Goal: Answer question/provide support: Share knowledge or assist other users

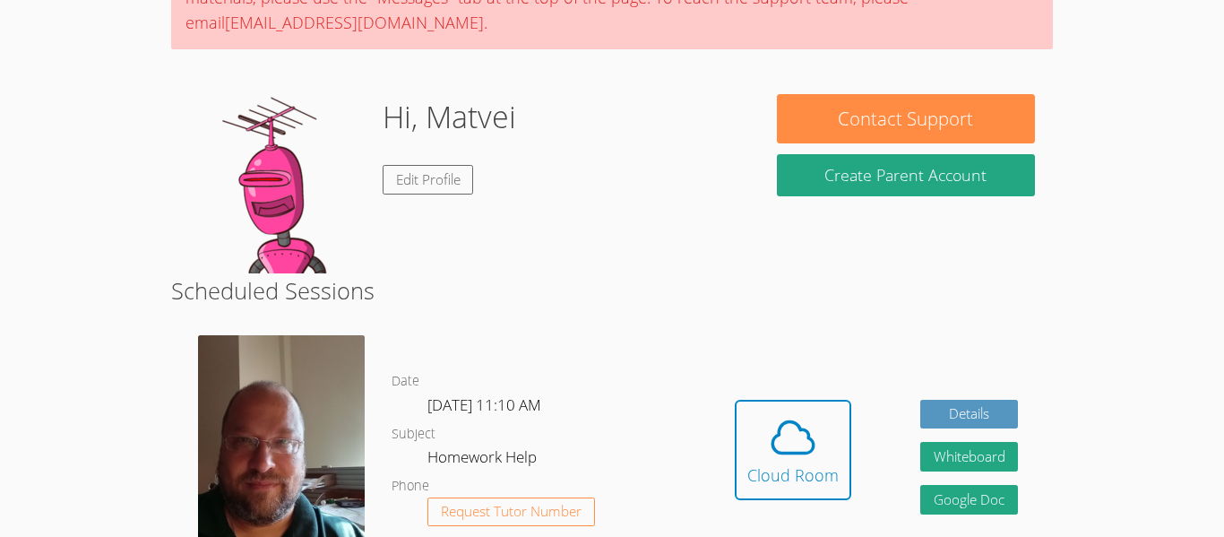
scroll to position [140, 0]
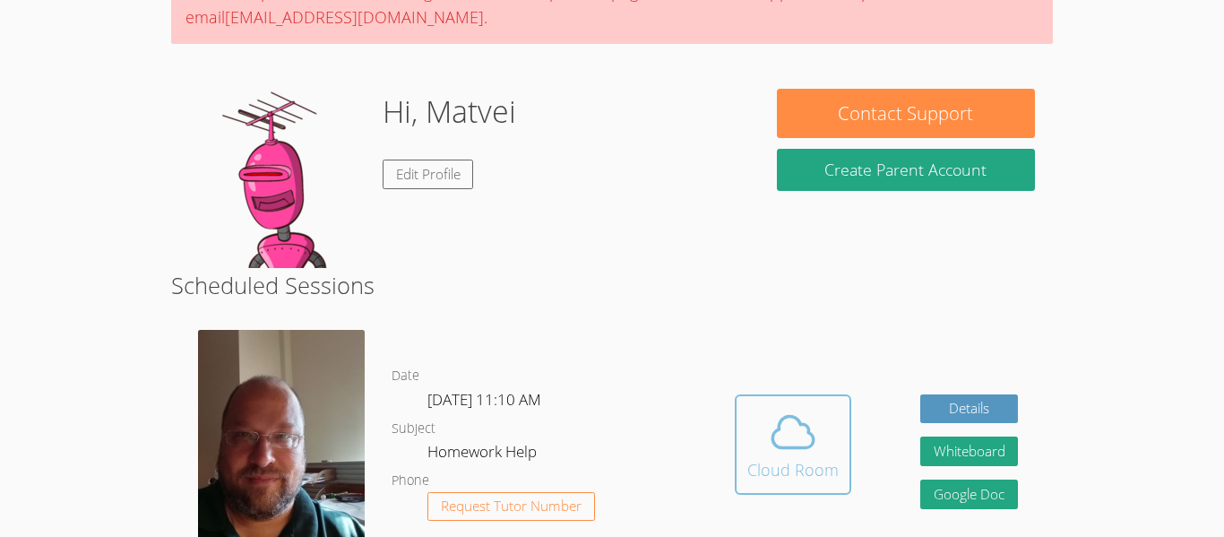
click at [790, 426] on icon at bounding box center [793, 432] width 50 height 50
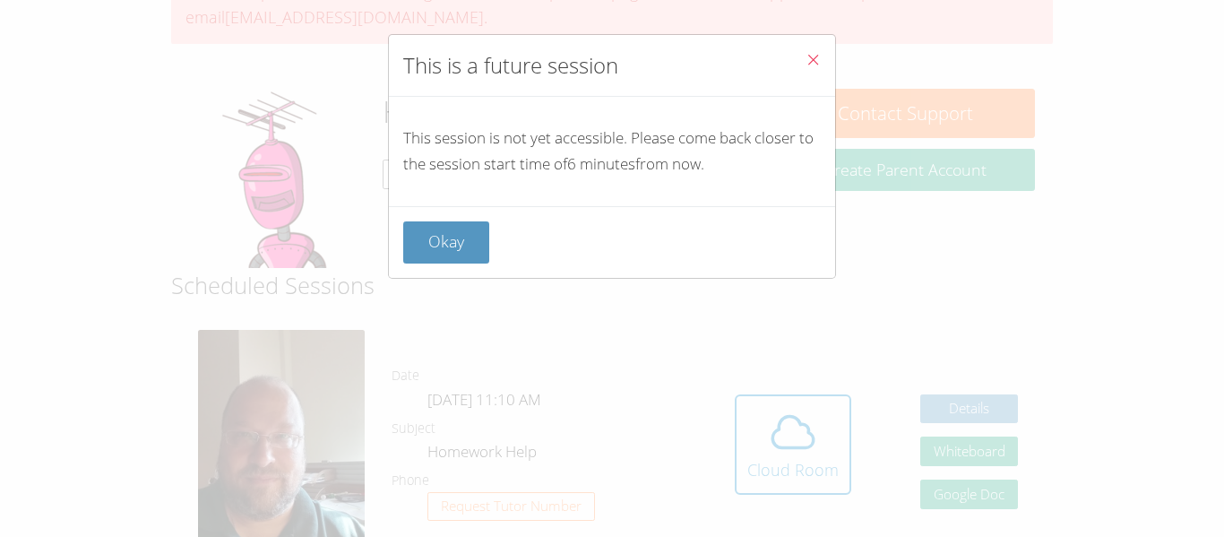
click at [836, 41] on div "This is a future session This session is not yet accessible. Please come back c…" at bounding box center [612, 268] width 1224 height 537
click at [810, 73] on button "Close" at bounding box center [813, 62] width 44 height 55
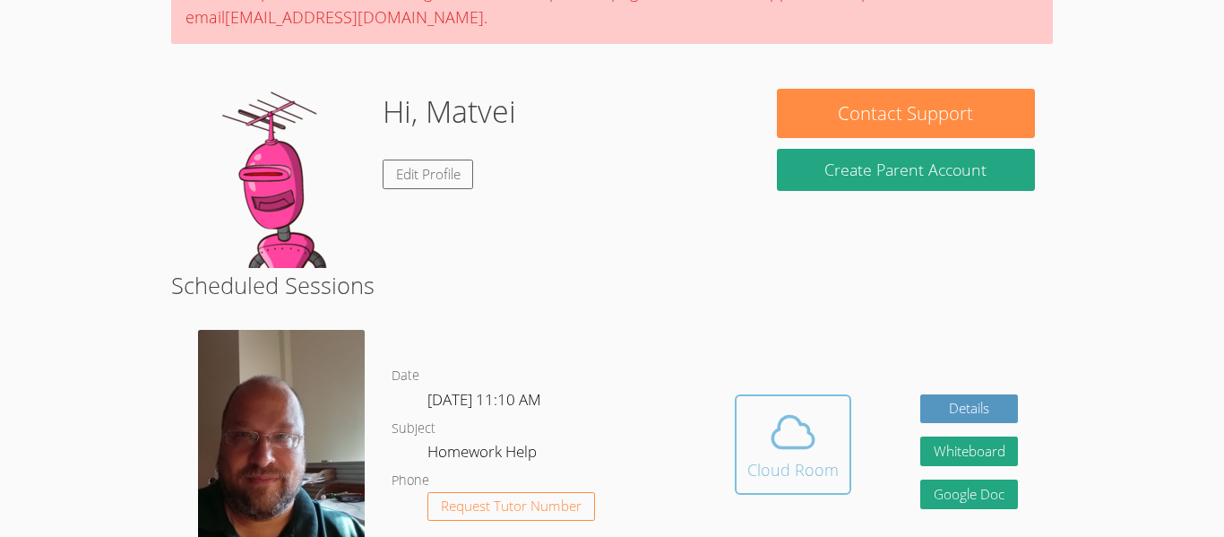
click at [798, 474] on div "Cloud Room" at bounding box center [792, 469] width 91 height 25
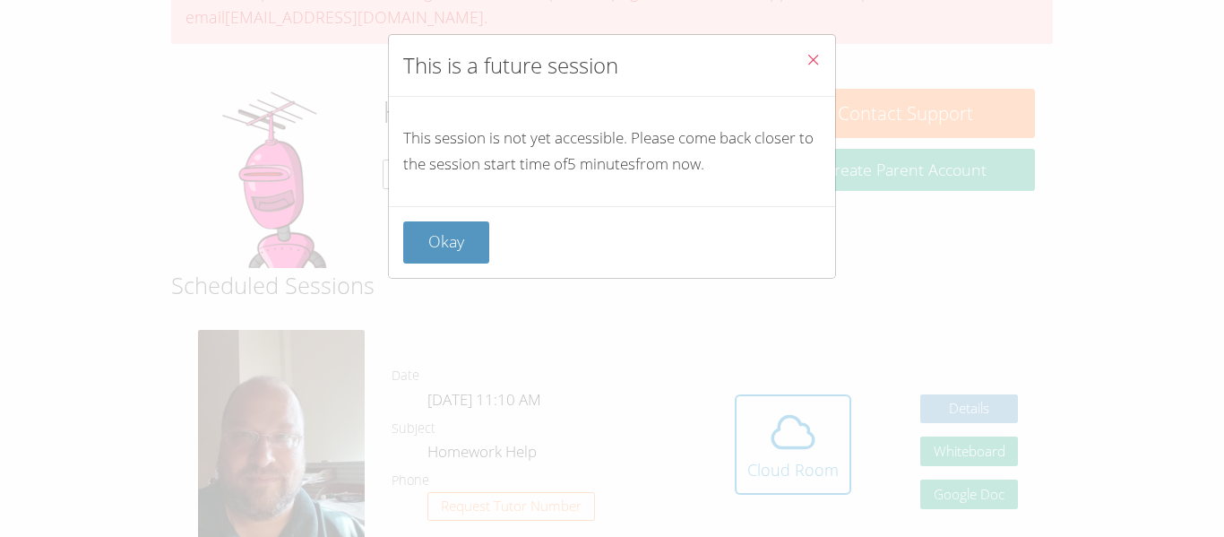
click at [817, 62] on icon "Close" at bounding box center [813, 59] width 15 height 15
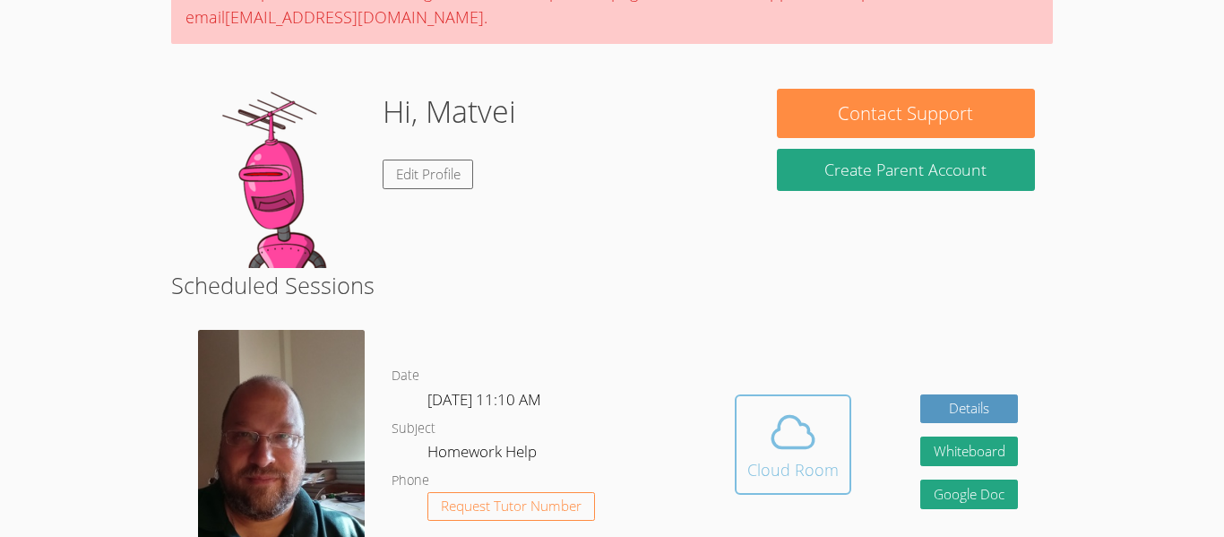
click at [800, 437] on icon at bounding box center [793, 432] width 50 height 50
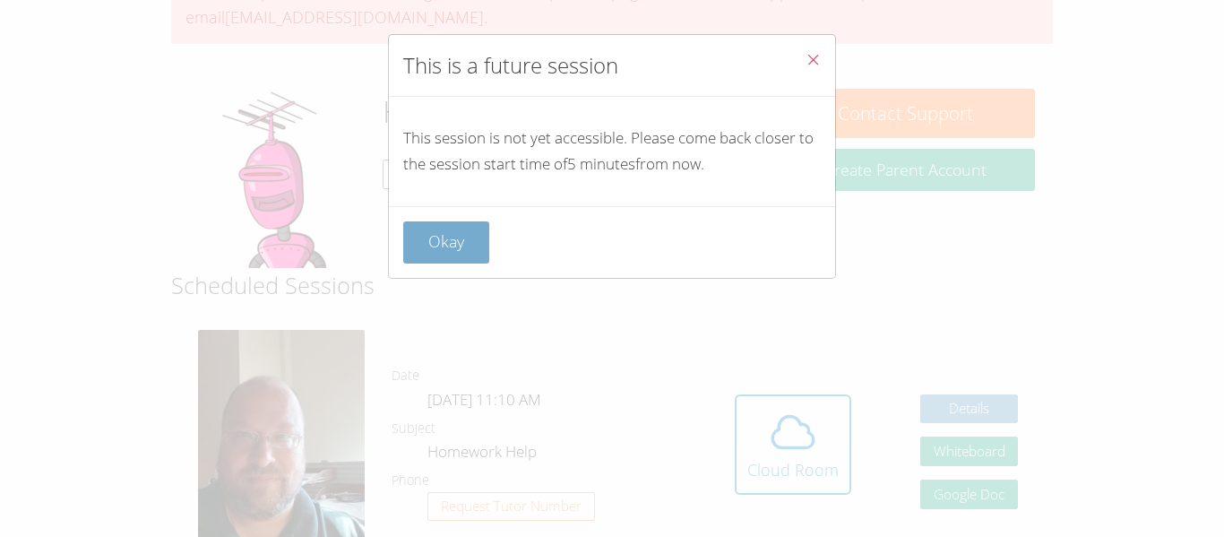
click at [423, 241] on button "Okay" at bounding box center [446, 242] width 86 height 42
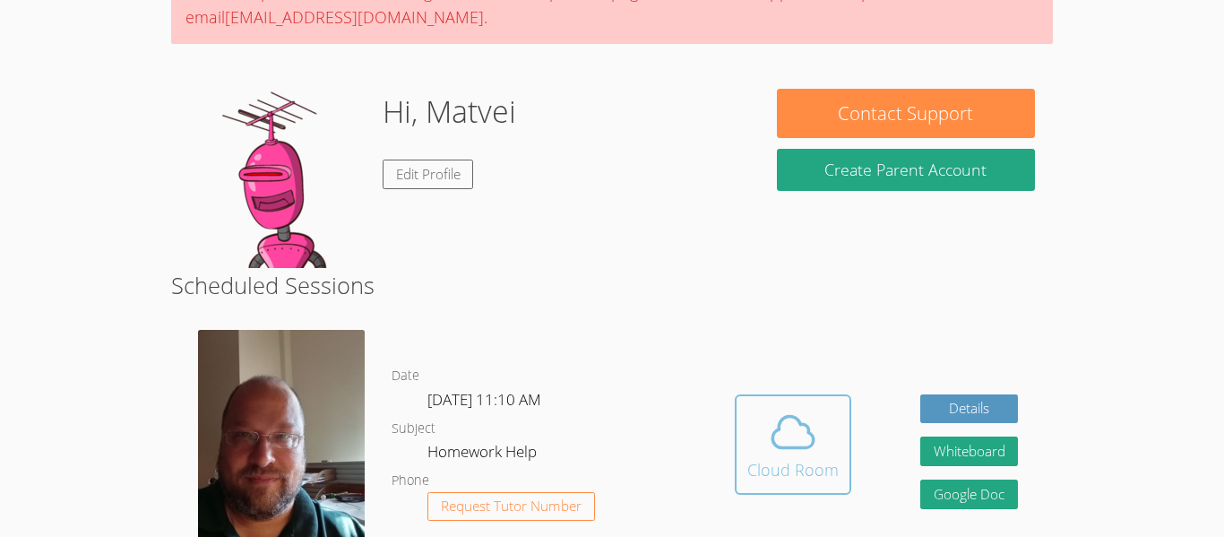
click at [742, 437] on button "Cloud Room" at bounding box center [793, 444] width 116 height 100
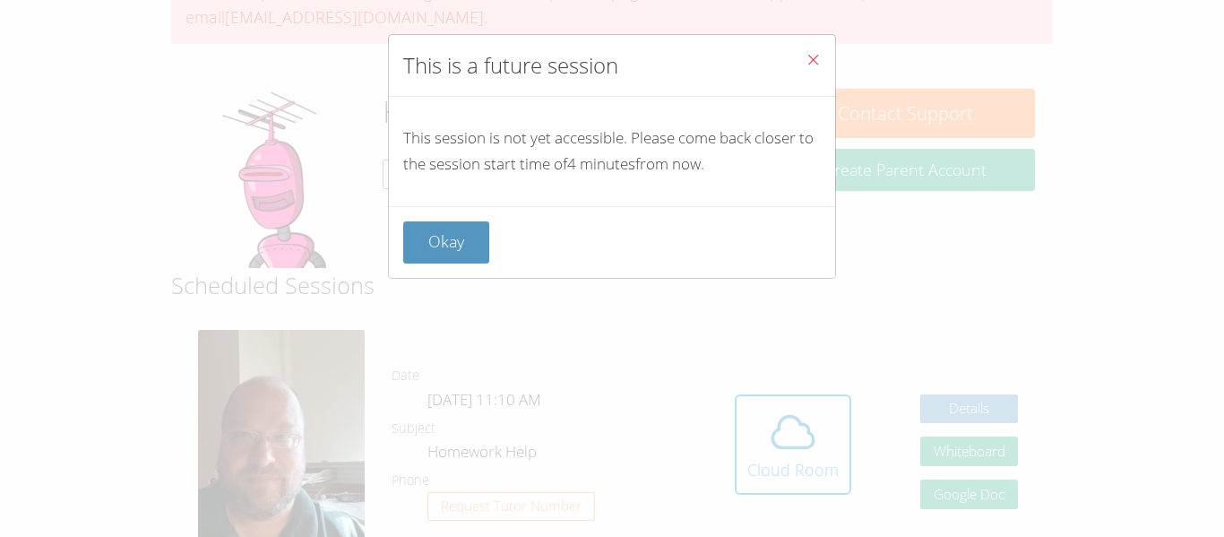
click at [809, 64] on icon "Close" at bounding box center [813, 59] width 15 height 15
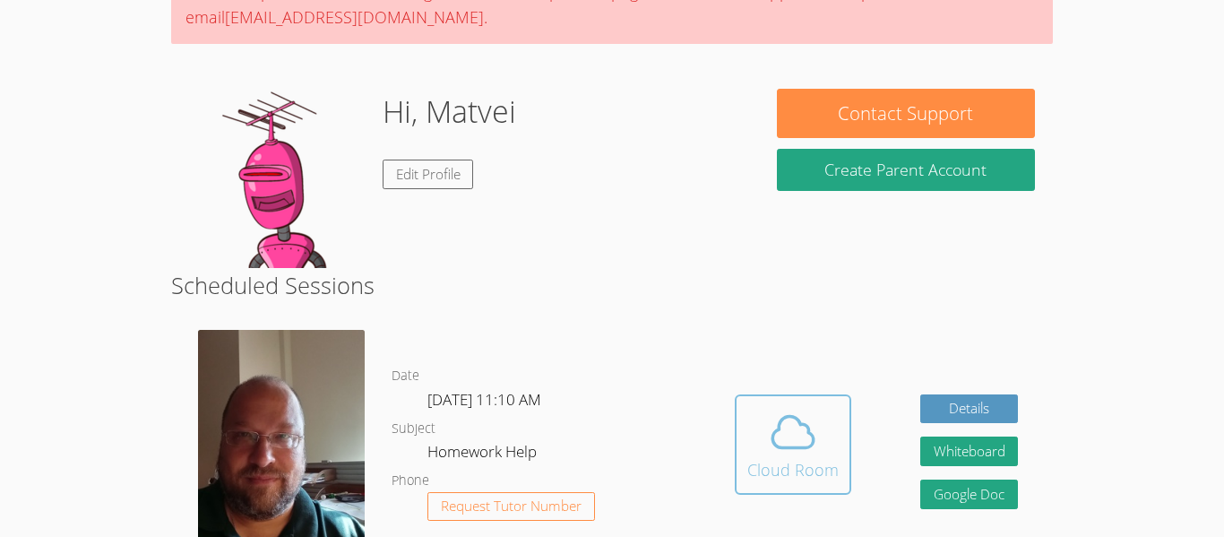
click at [801, 401] on button "Cloud Room" at bounding box center [793, 444] width 116 height 100
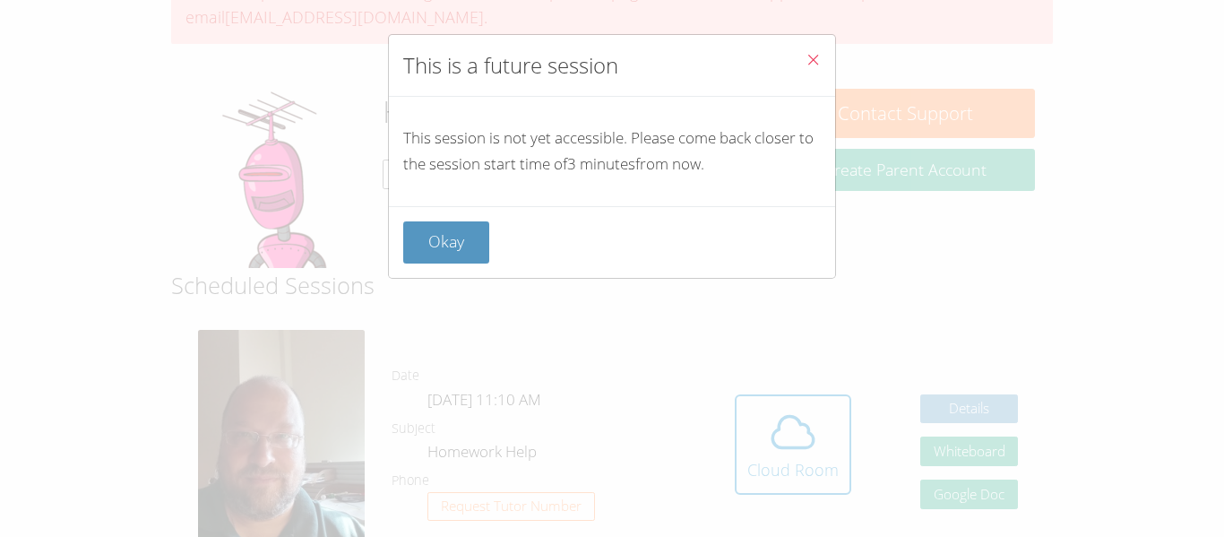
click at [812, 59] on icon "Close" at bounding box center [813, 59] width 15 height 15
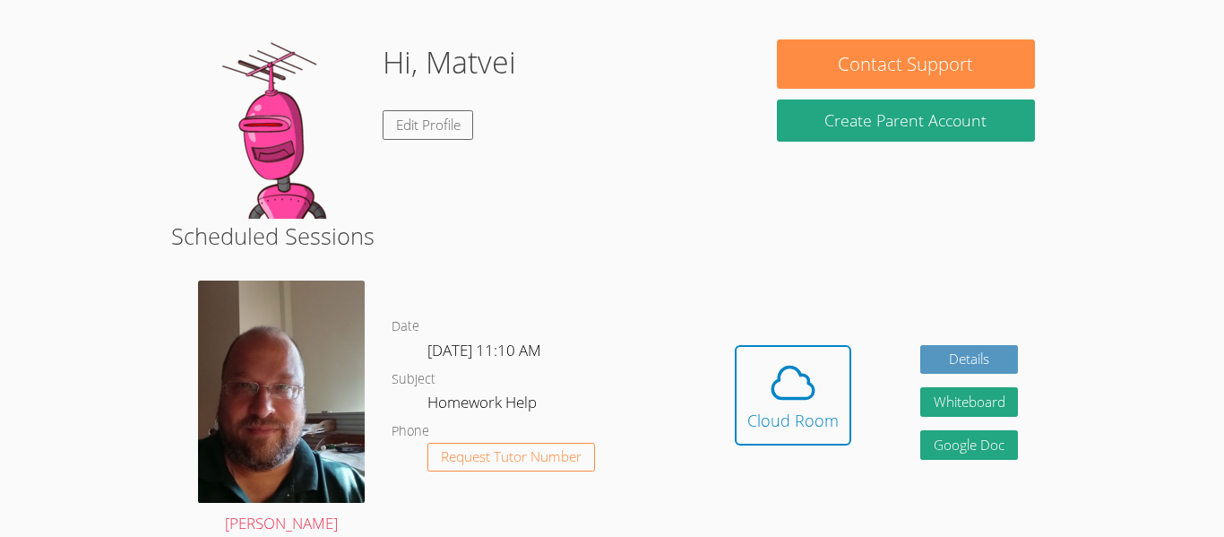
scroll to position [195, 0]
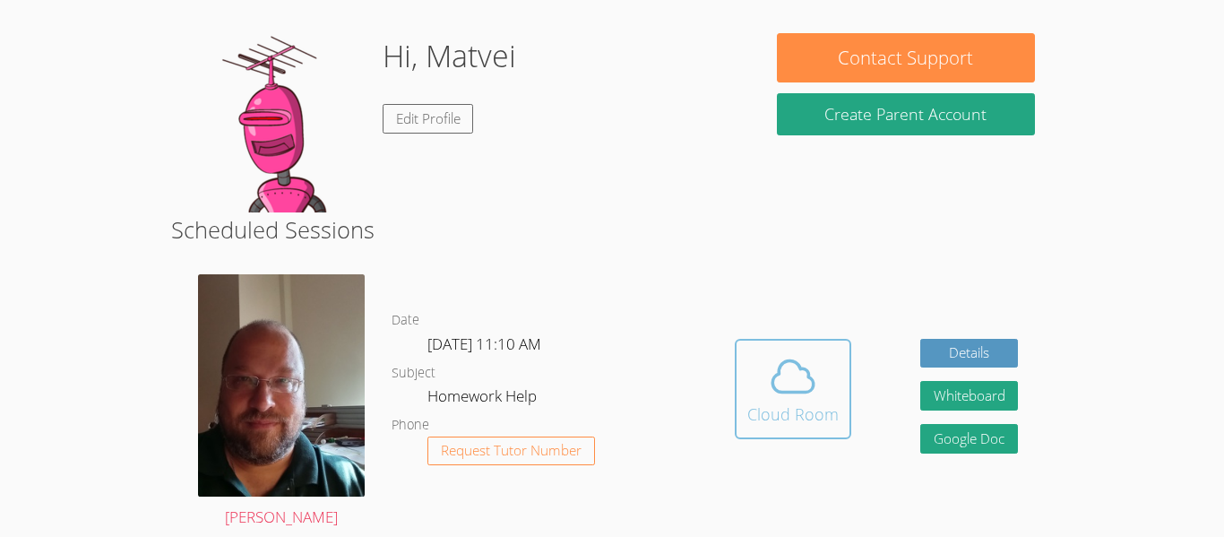
click at [744, 355] on button "Cloud Room" at bounding box center [793, 389] width 116 height 100
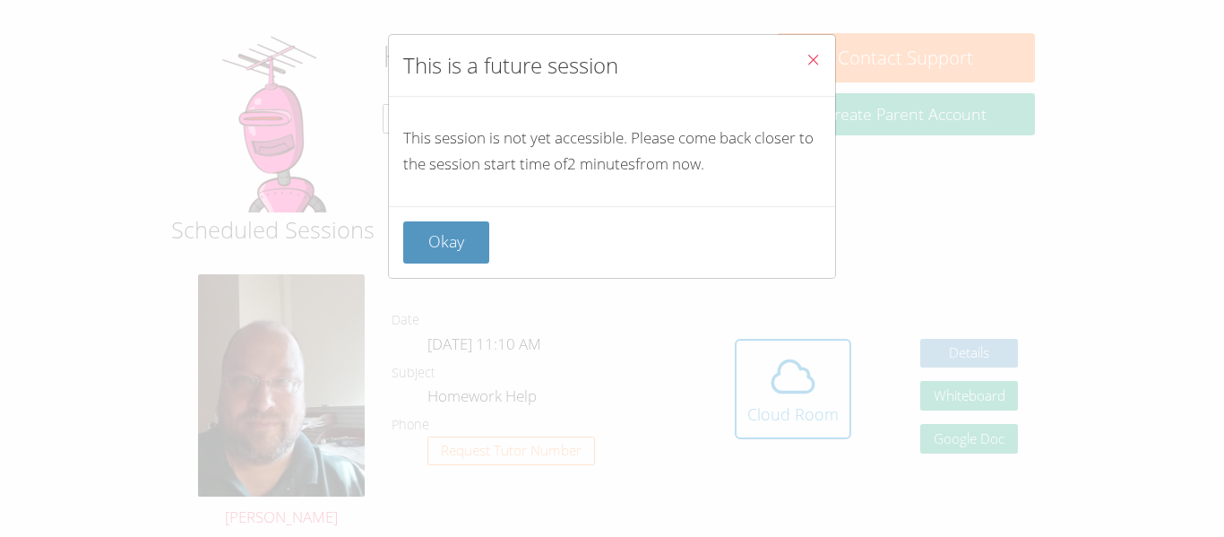
click at [813, 76] on button "Close" at bounding box center [813, 62] width 44 height 55
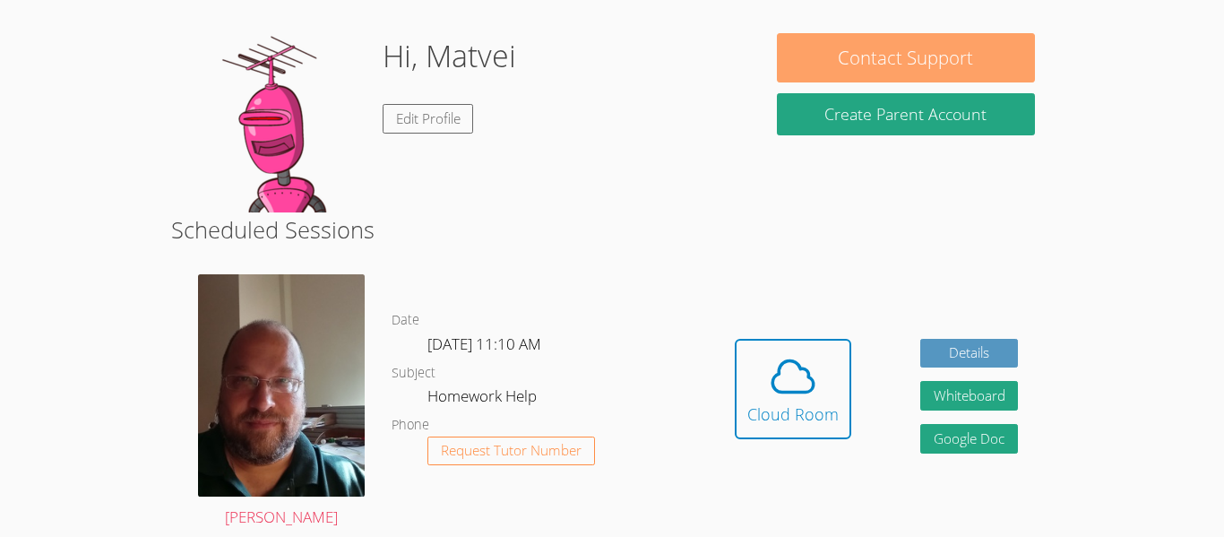
click at [811, 77] on button "Contact Support" at bounding box center [906, 57] width 258 height 49
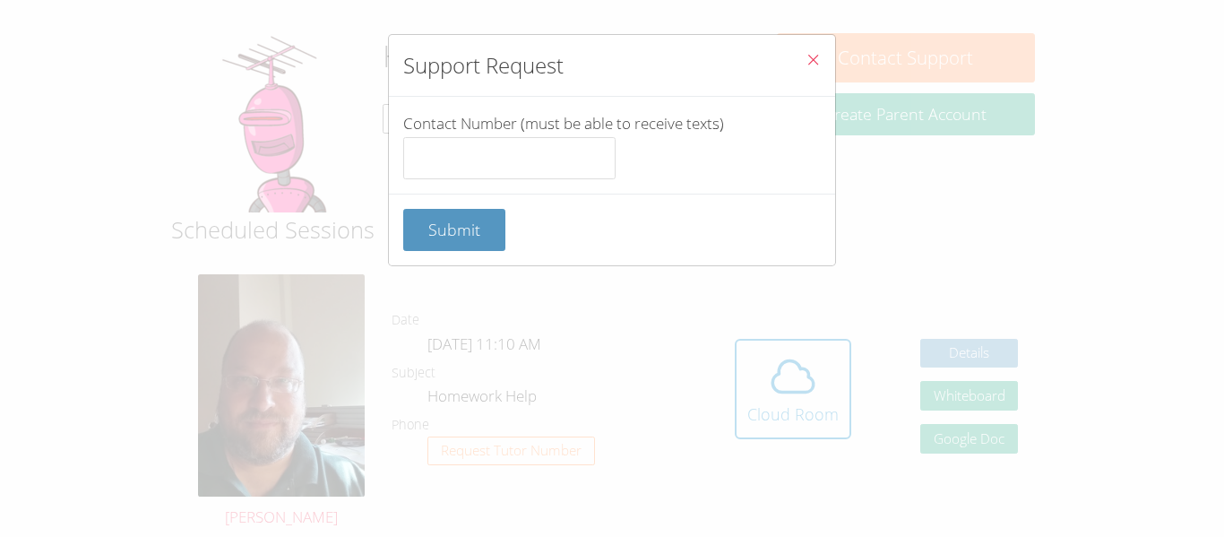
click at [811, 77] on button "Close" at bounding box center [813, 62] width 44 height 55
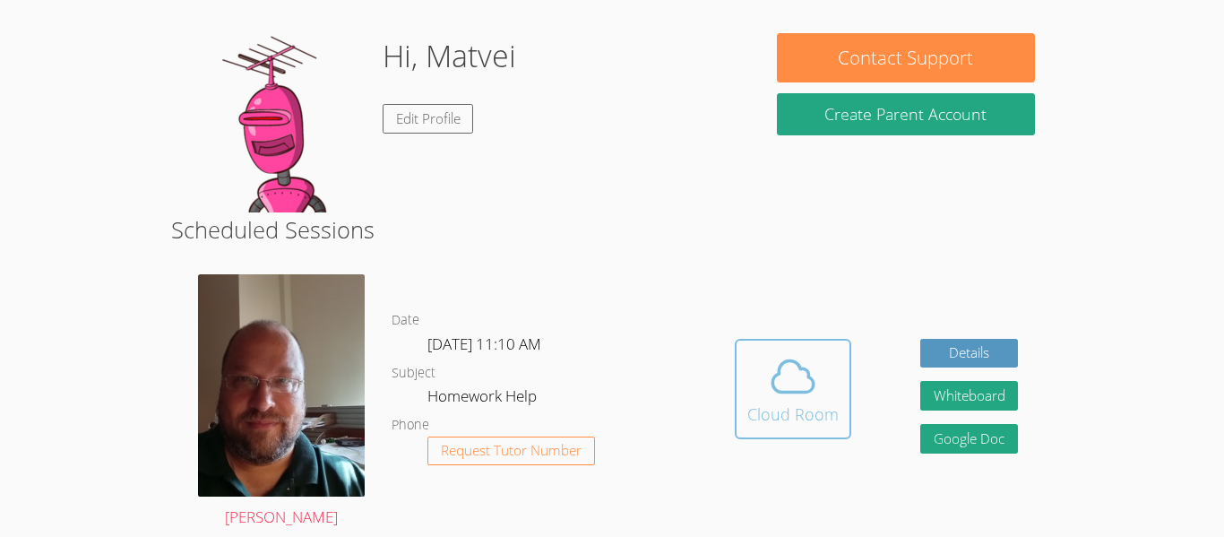
click at [806, 401] on div "Cloud Room" at bounding box center [792, 413] width 91 height 25
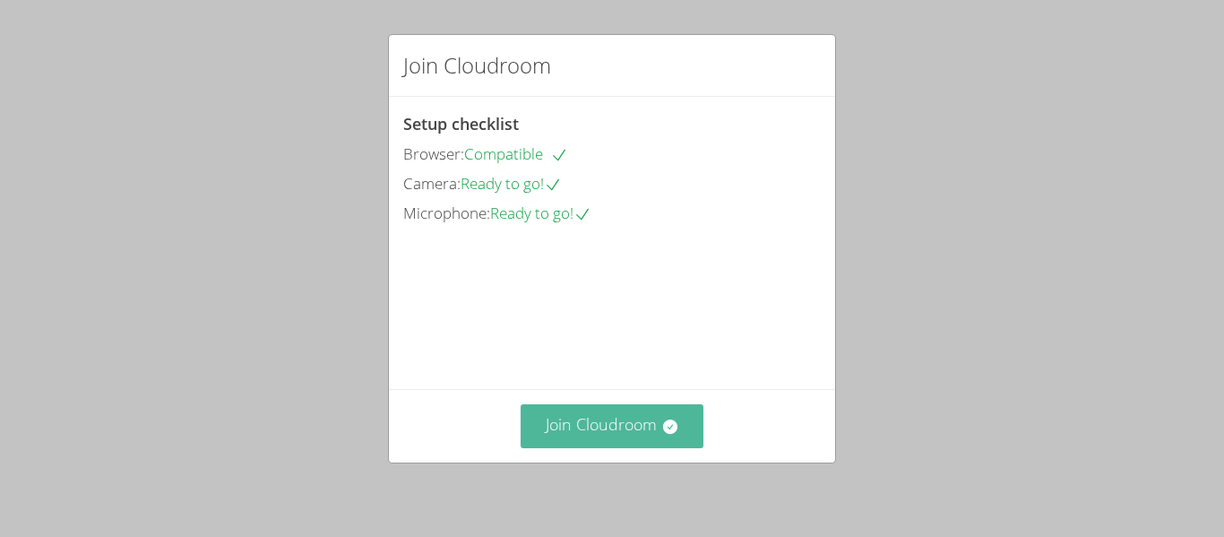
click at [659, 430] on button "Join Cloudroom" at bounding box center [613, 426] width 184 height 44
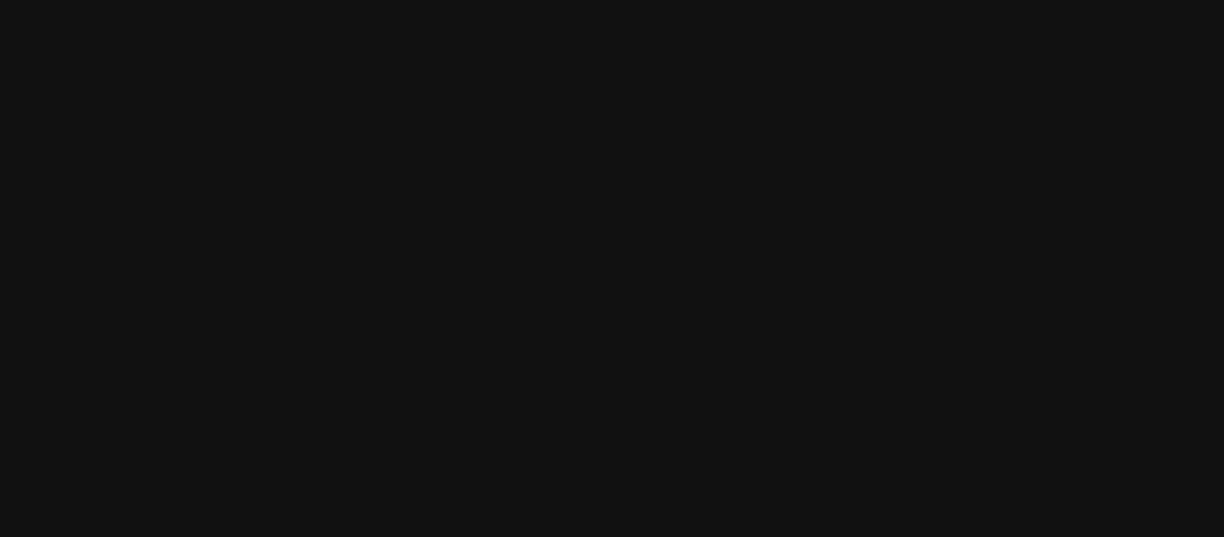
click at [263, 129] on video at bounding box center [361, 233] width 269 height 398
click at [287, 280] on video at bounding box center [361, 233] width 269 height 398
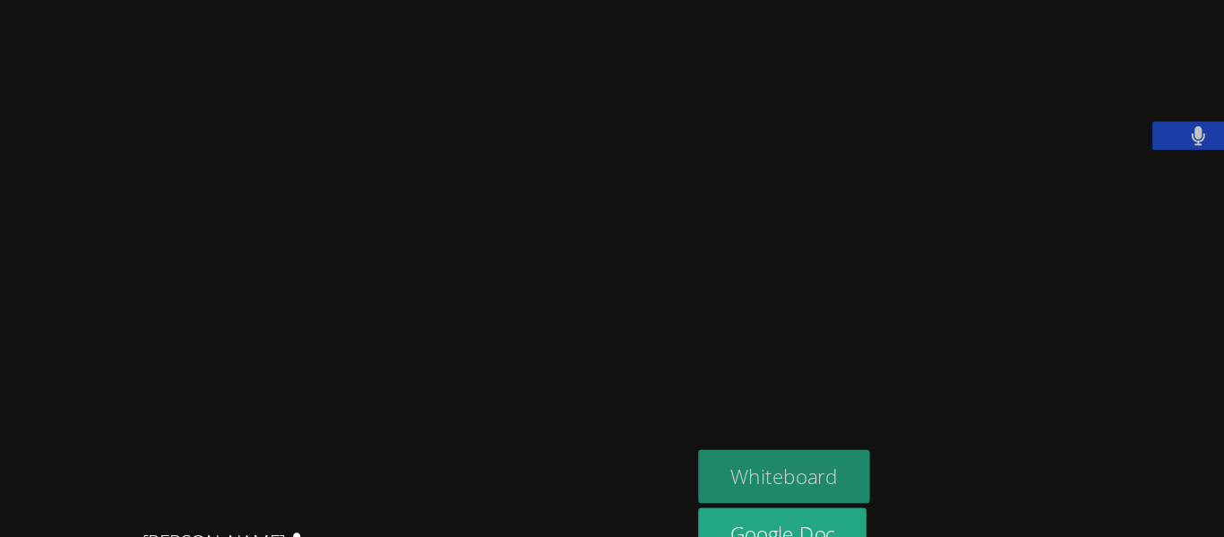
click at [864, 409] on button "Whiteboard" at bounding box center [796, 399] width 135 height 42
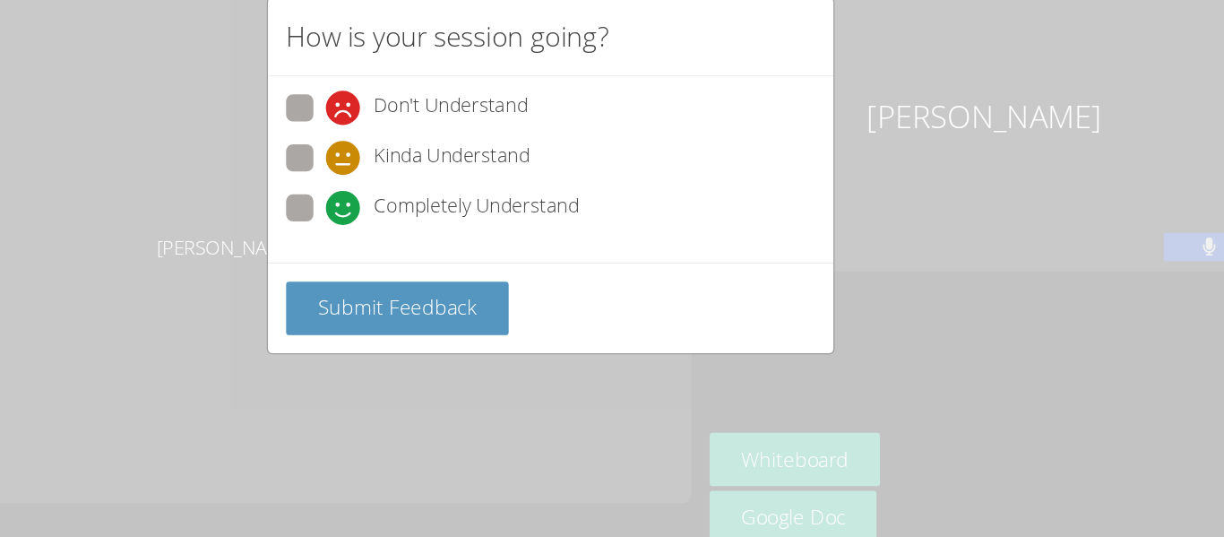
click at [435, 175] on span at bounding box center [435, 175] width 0 height 0
click at [435, 166] on input "Kinda Understand" at bounding box center [442, 158] width 15 height 15
radio input "true"
click at [435, 214] on span at bounding box center [435, 214] width 0 height 0
click at [435, 191] on input "Completely Understand" at bounding box center [442, 197] width 15 height 15
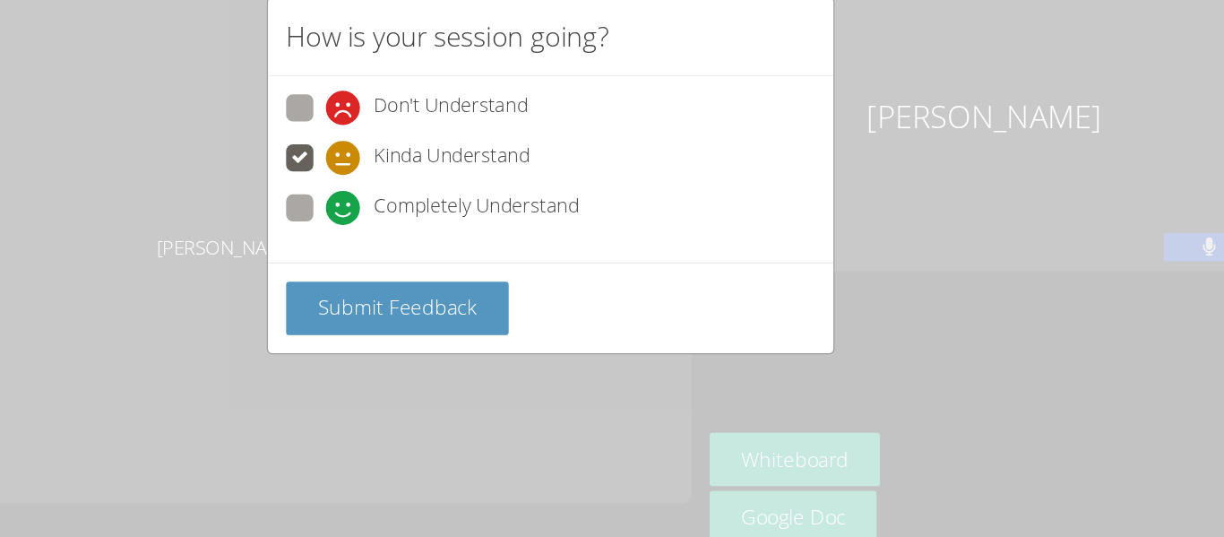
radio input "true"
click at [483, 255] on div "Submit Feedback" at bounding box center [612, 280] width 446 height 72
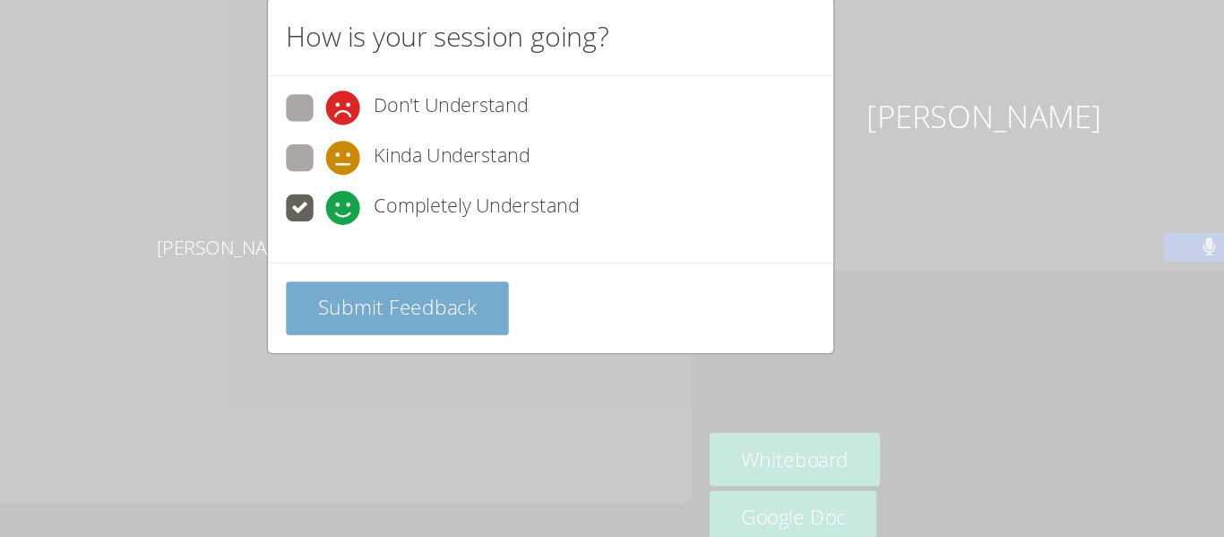
click at [491, 290] on button "Submit Feedback" at bounding box center [491, 280] width 176 height 42
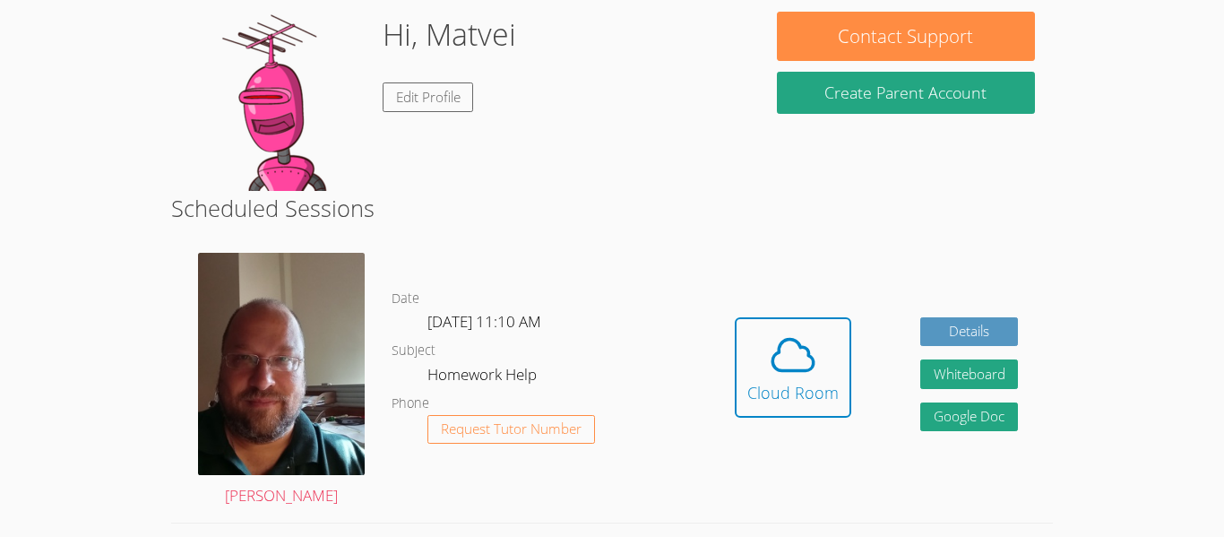
scroll to position [280, 0]
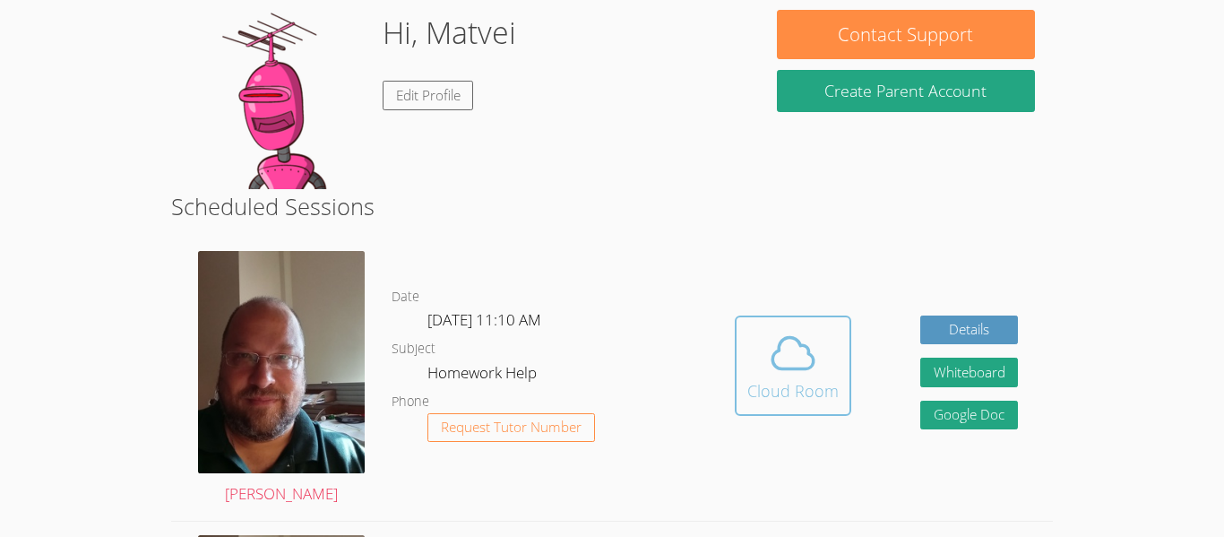
click at [770, 373] on icon at bounding box center [793, 353] width 50 height 50
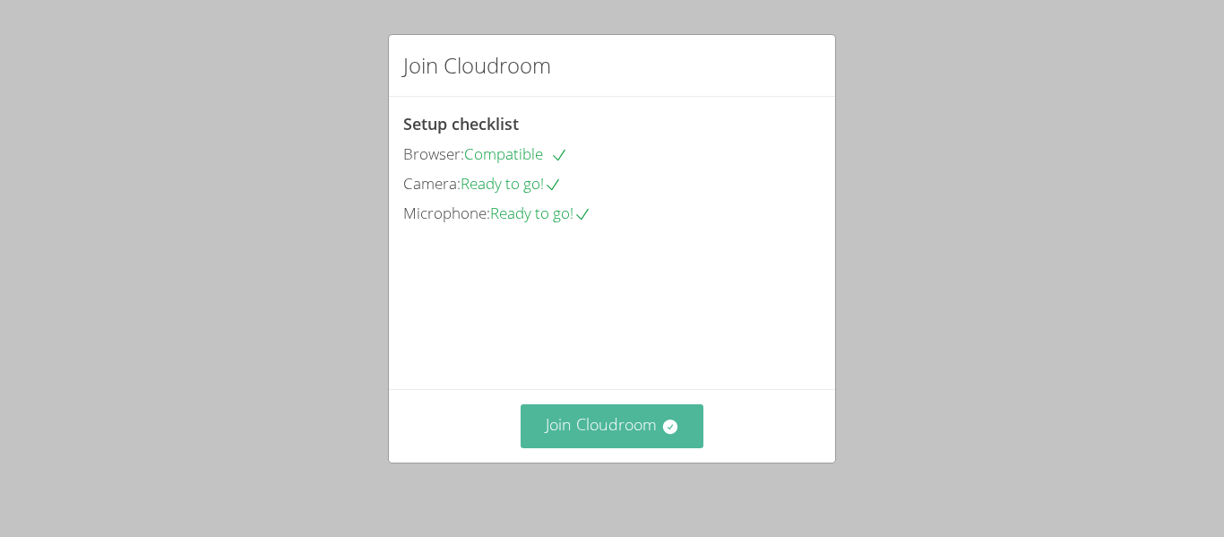
click at [537, 436] on button "Join Cloudroom" at bounding box center [613, 426] width 184 height 44
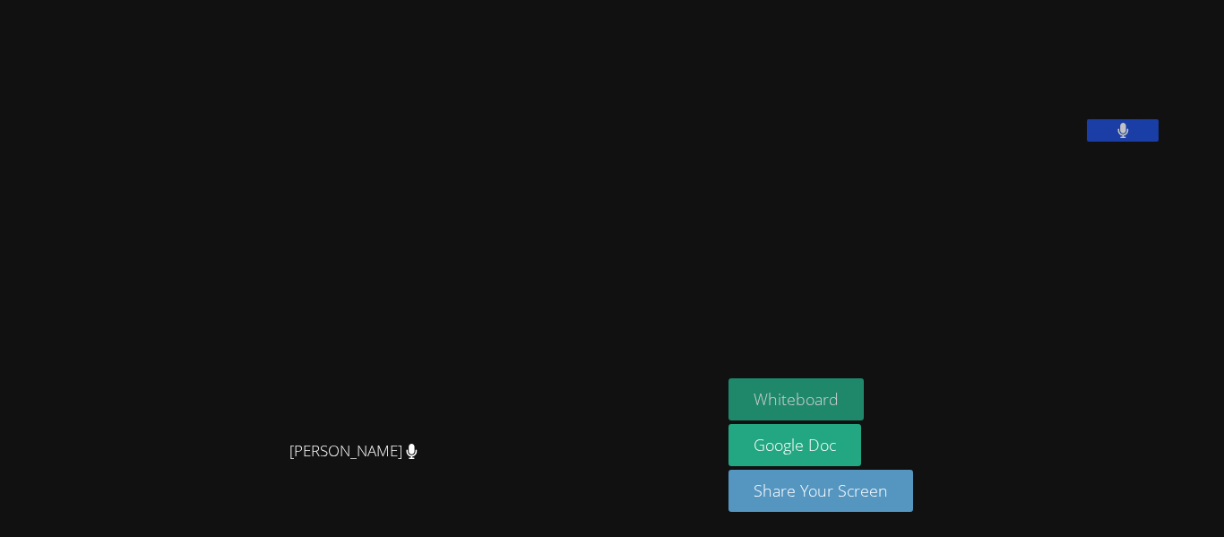
click at [864, 396] on button "Whiteboard" at bounding box center [796, 399] width 135 height 42
